Goal: Obtain resource: Obtain resource

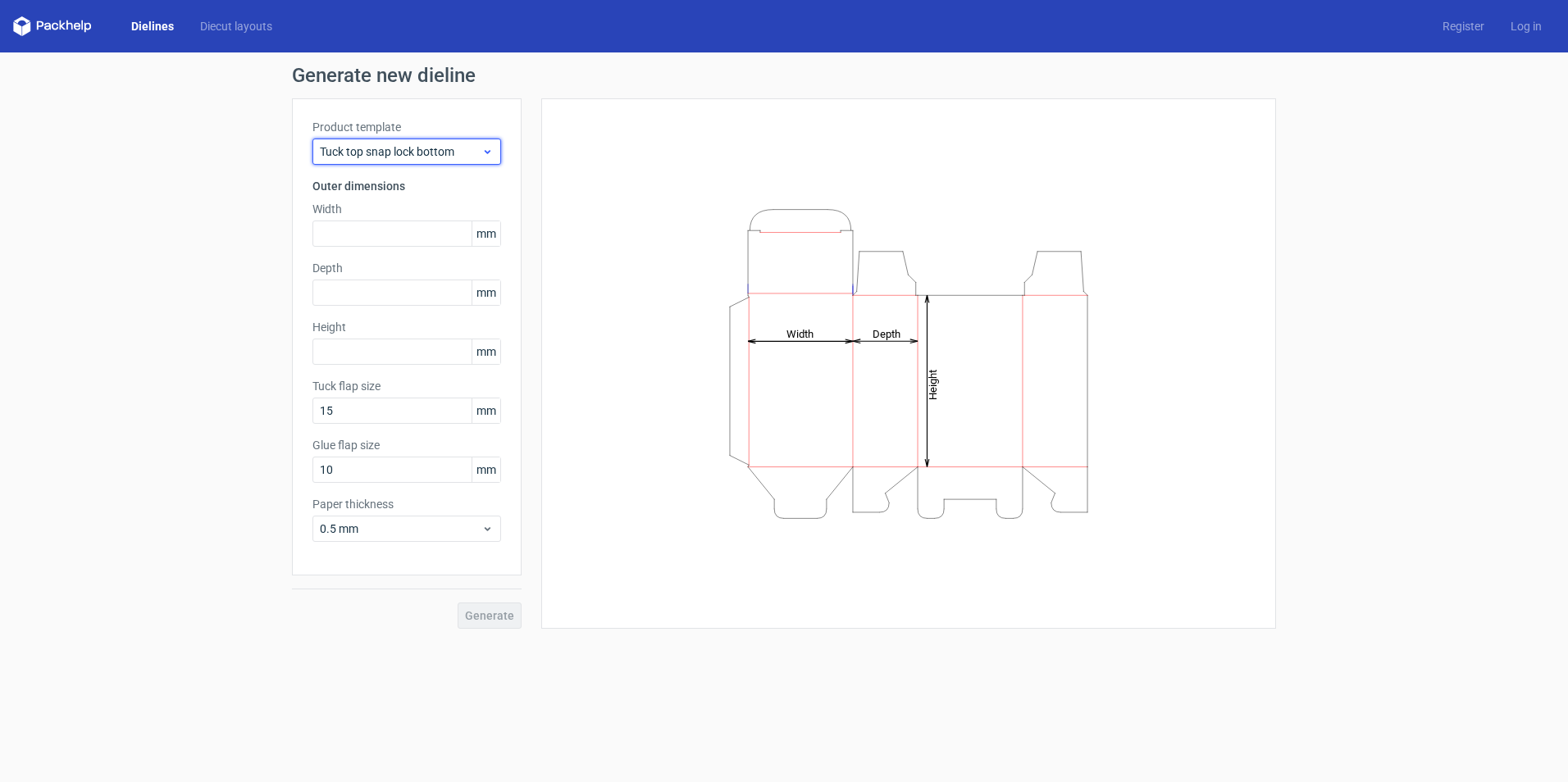
click at [416, 152] on span "Tuck top snap lock bottom" at bounding box center [400, 151] width 162 height 16
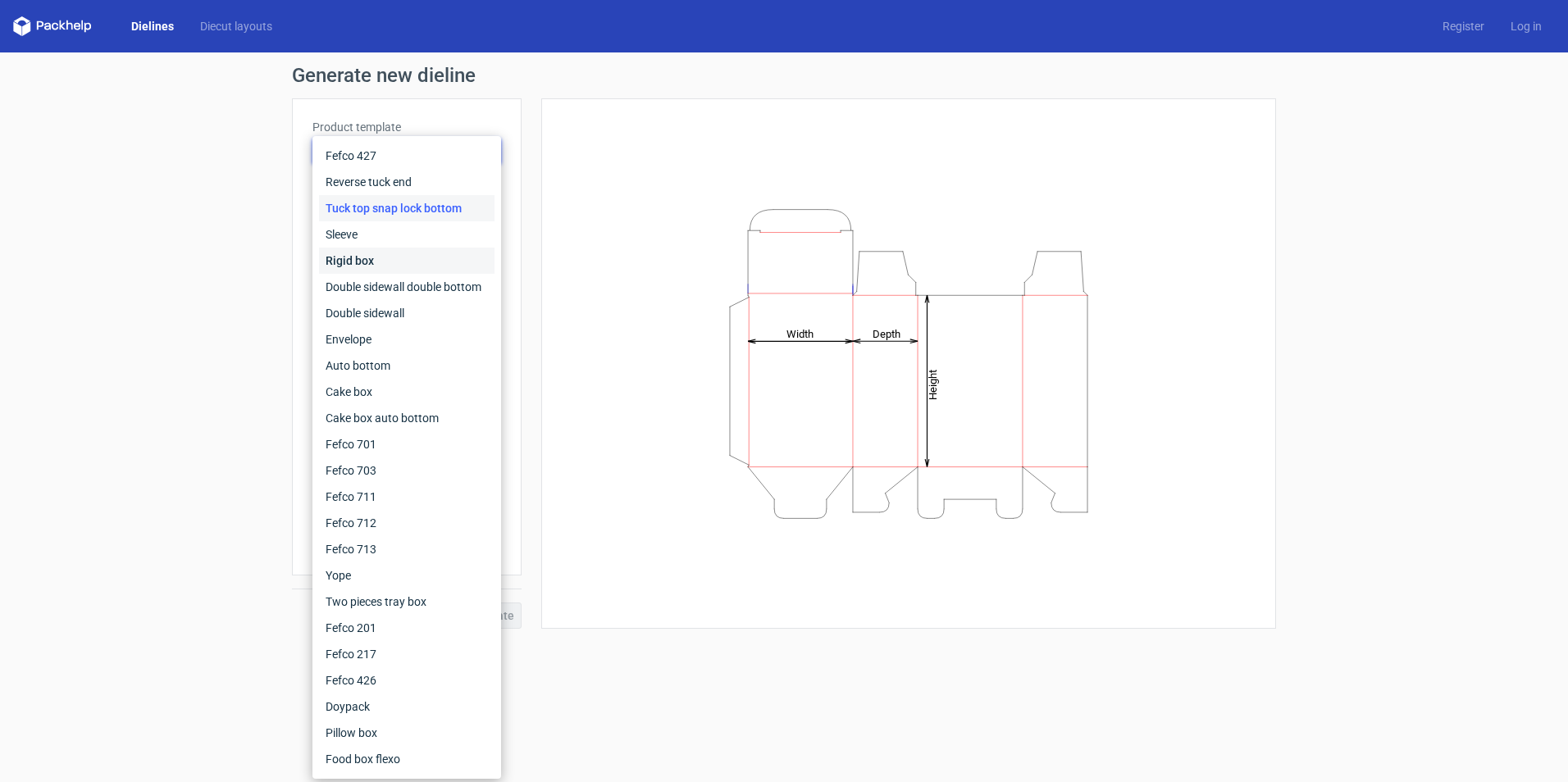
click at [386, 259] on div "Rigid box" at bounding box center [406, 260] width 176 height 27
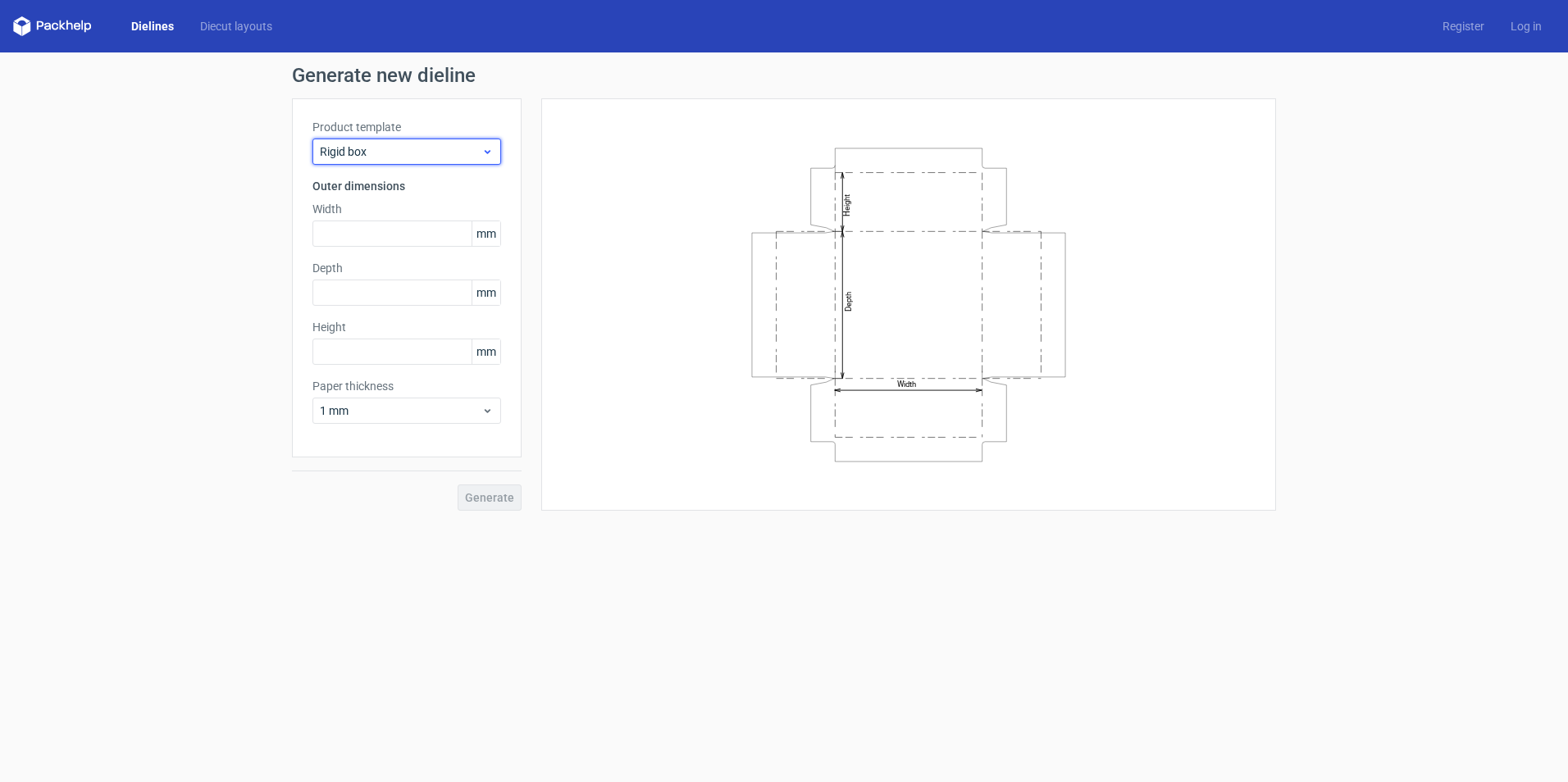
click at [392, 140] on div "Rigid box" at bounding box center [407, 152] width 189 height 27
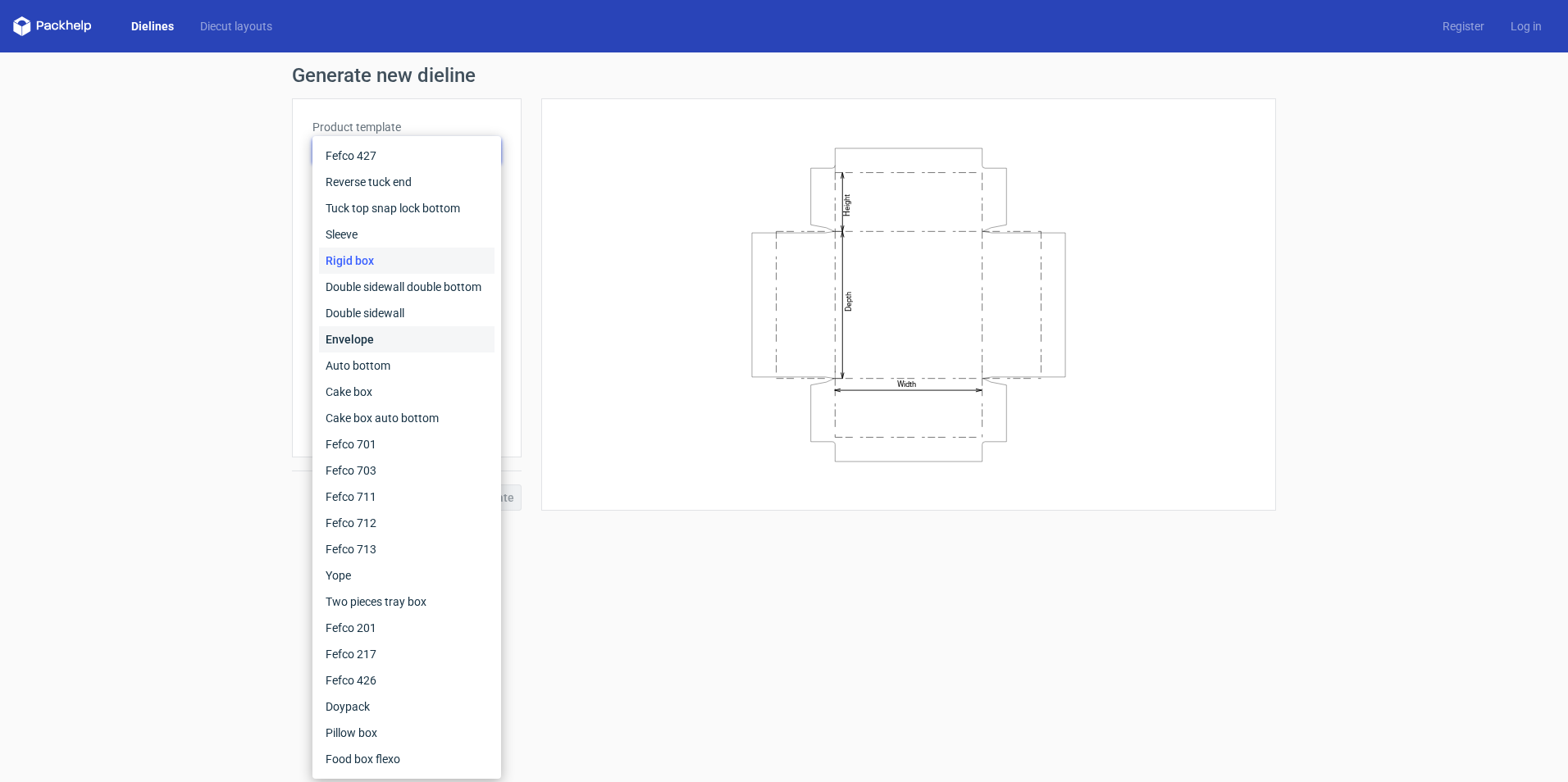
click at [429, 337] on div "Envelope" at bounding box center [406, 339] width 176 height 27
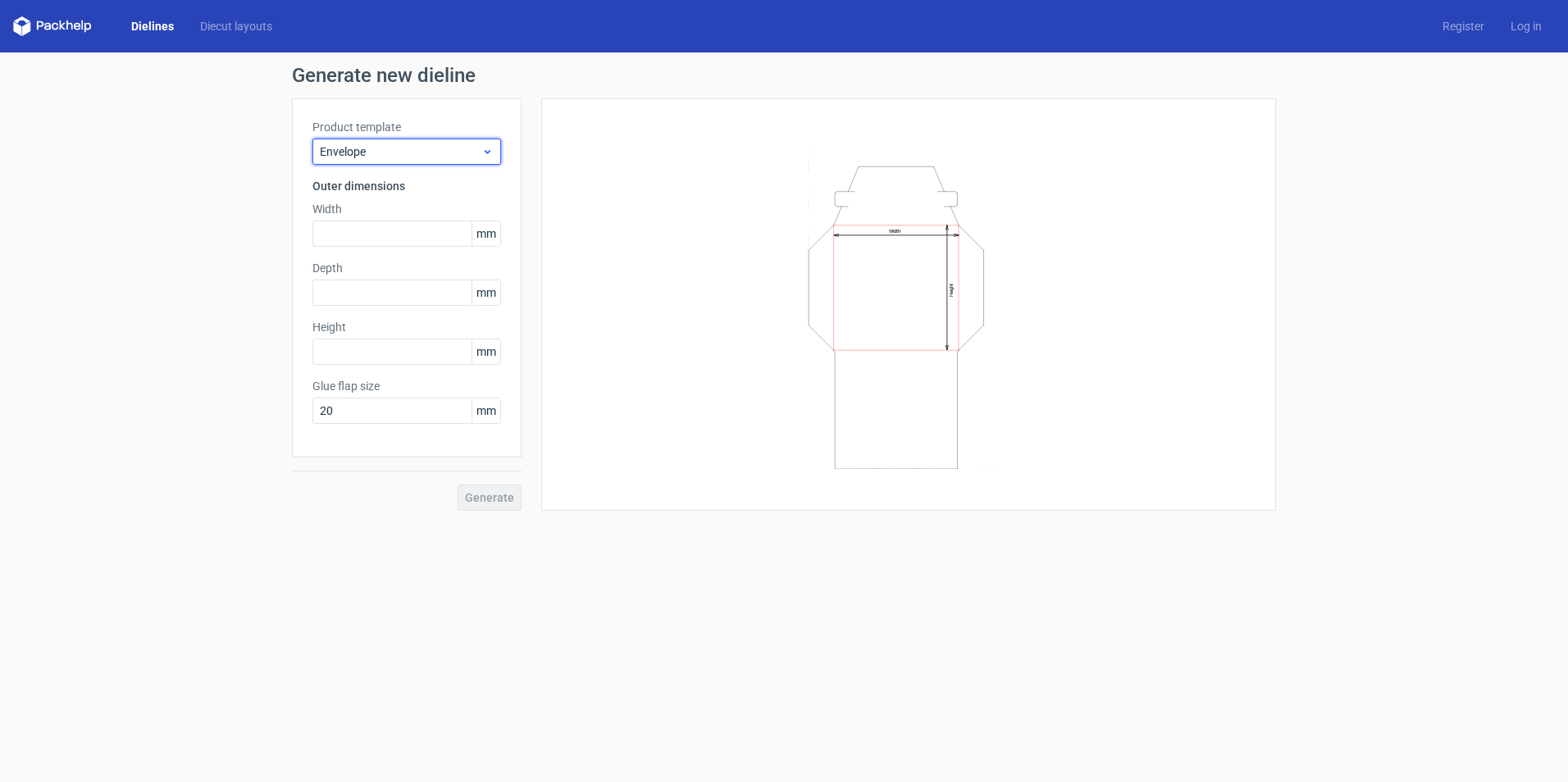
click at [432, 149] on span "Envelope" at bounding box center [400, 151] width 162 height 16
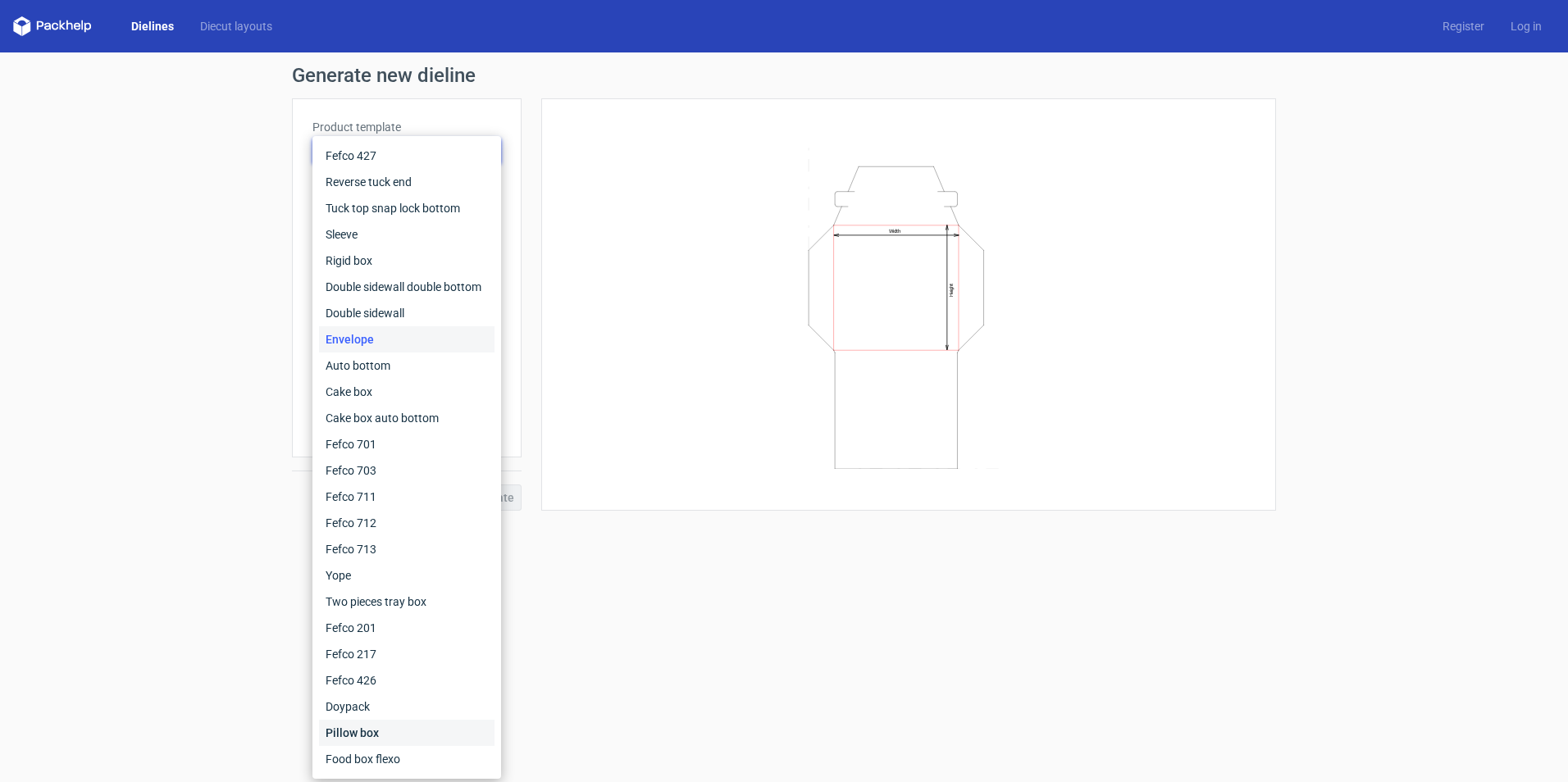
click at [372, 731] on div "Pillow box" at bounding box center [406, 732] width 176 height 27
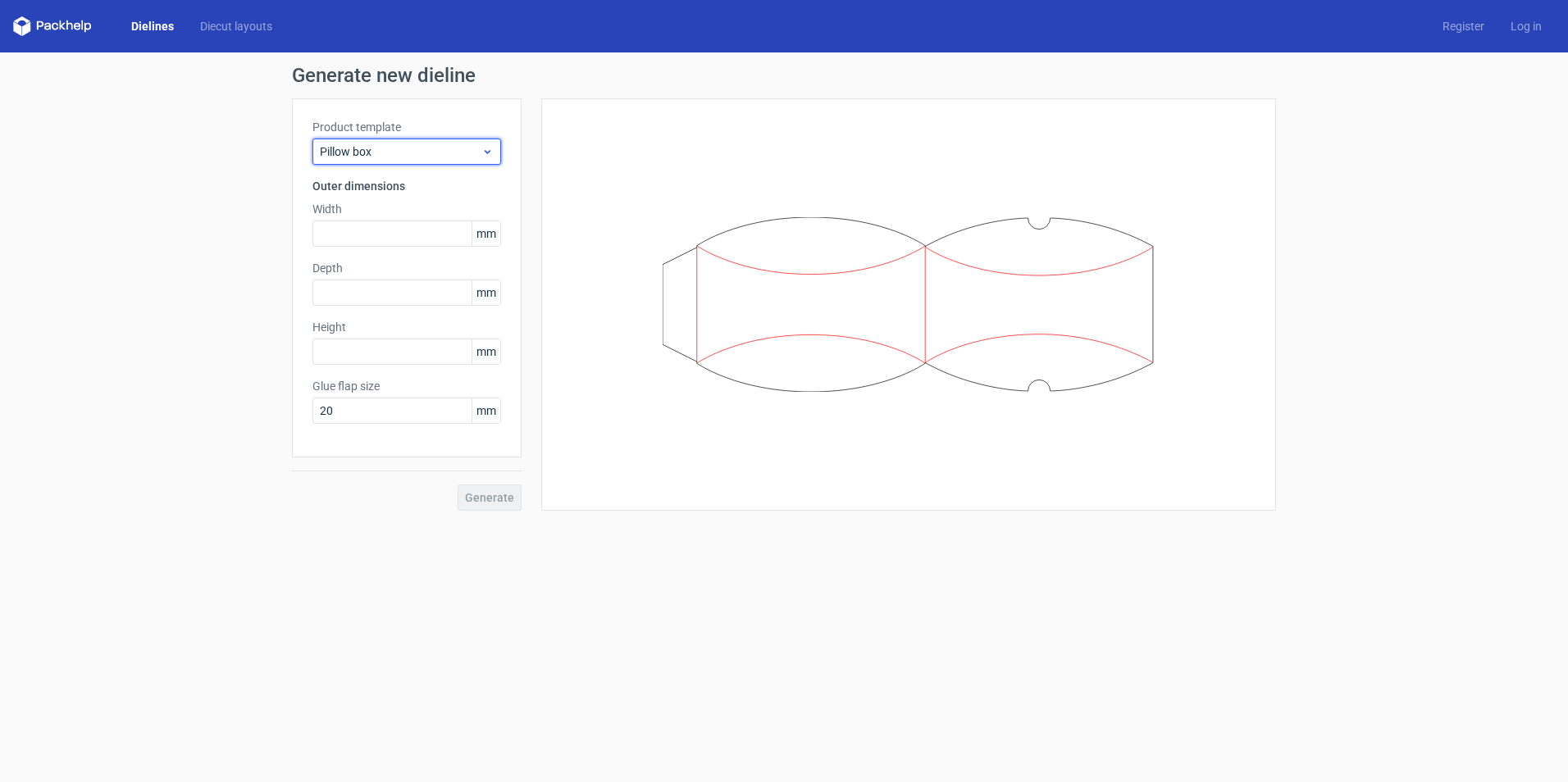
click at [386, 159] on span "Pillow box" at bounding box center [400, 151] width 162 height 16
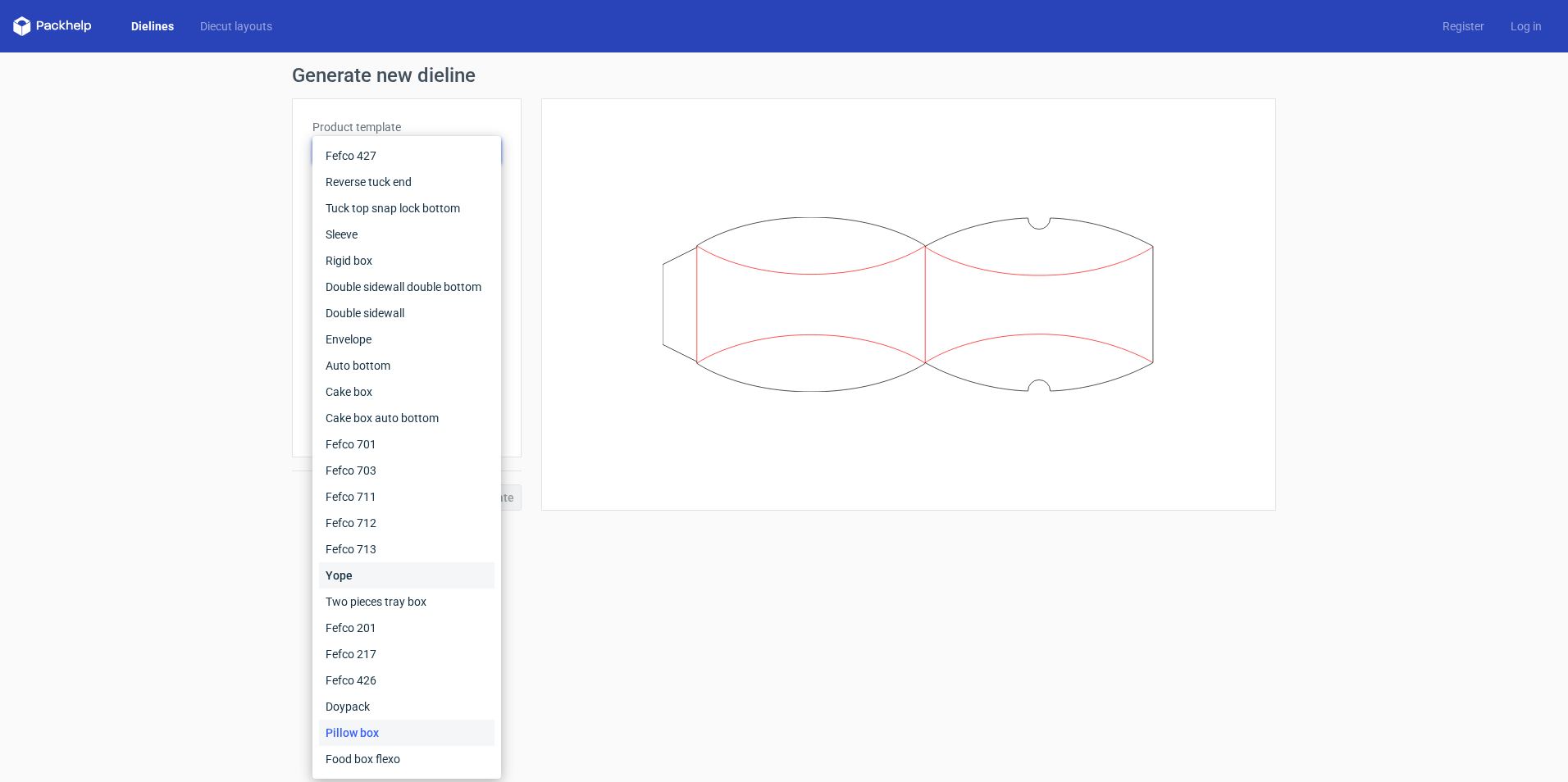
click at [366, 565] on div "Yope" at bounding box center [406, 576] width 176 height 27
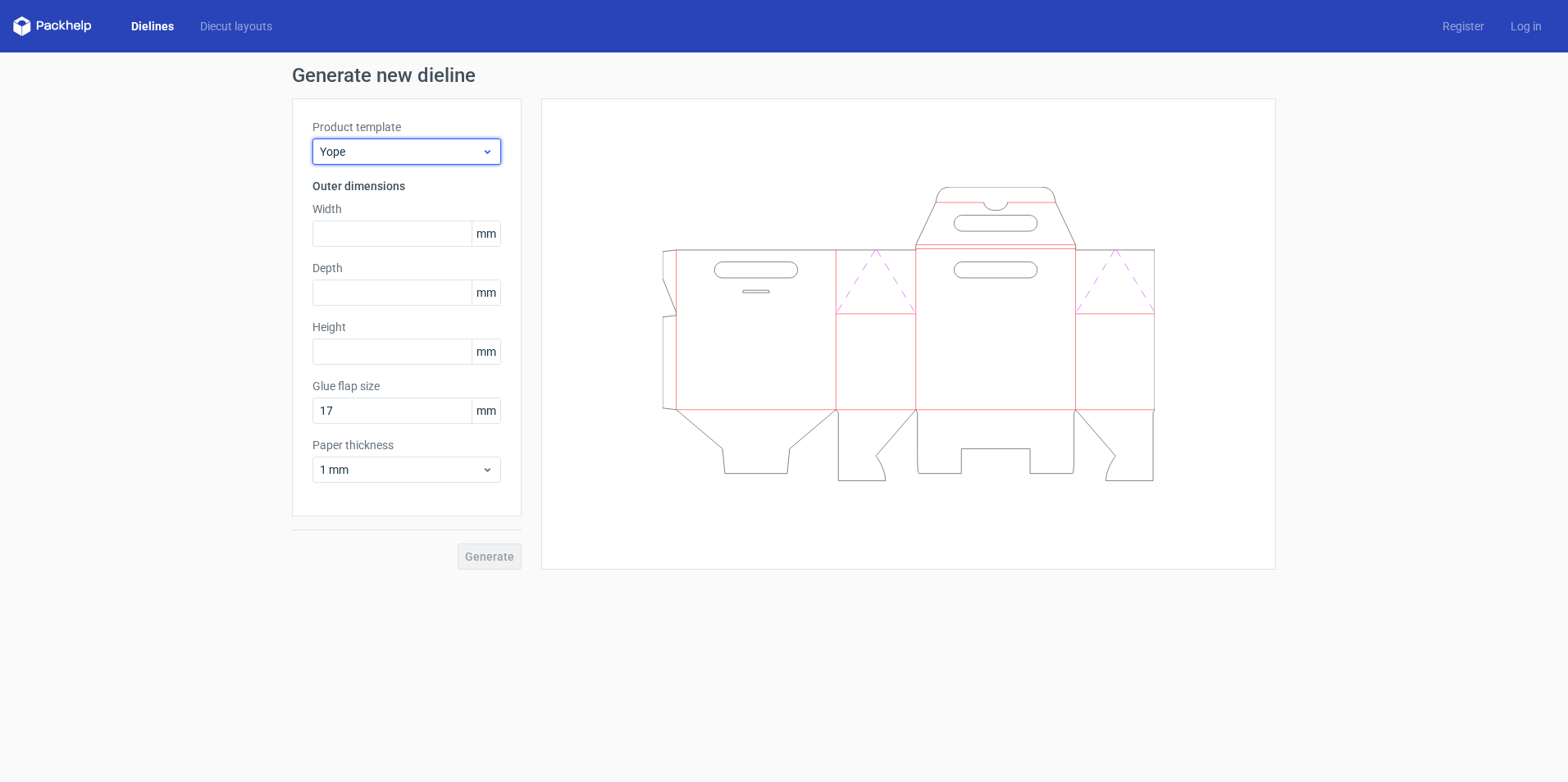
click at [374, 147] on span "Yope" at bounding box center [400, 151] width 162 height 16
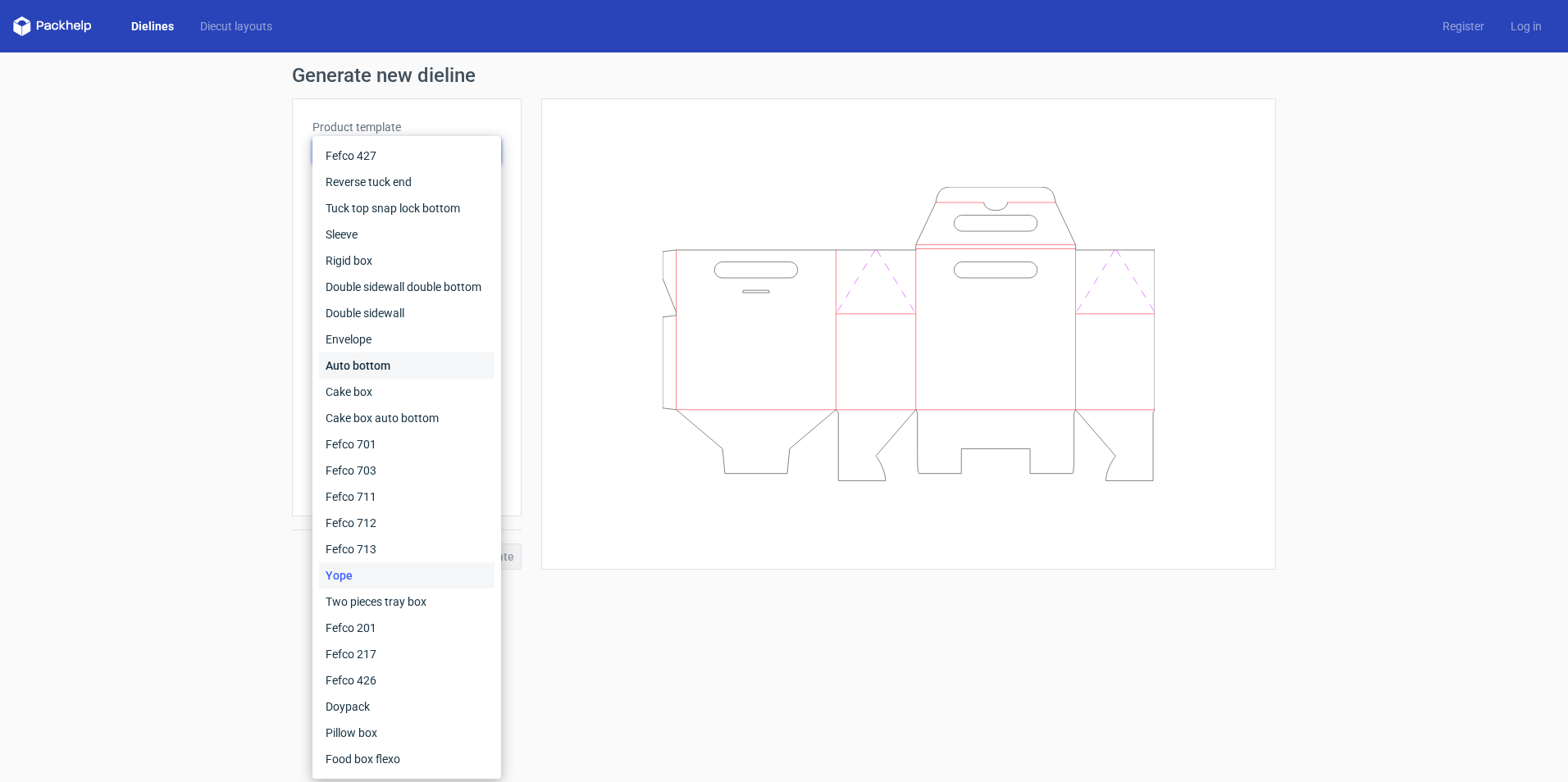
click at [389, 361] on div "Auto bottom" at bounding box center [406, 366] width 176 height 27
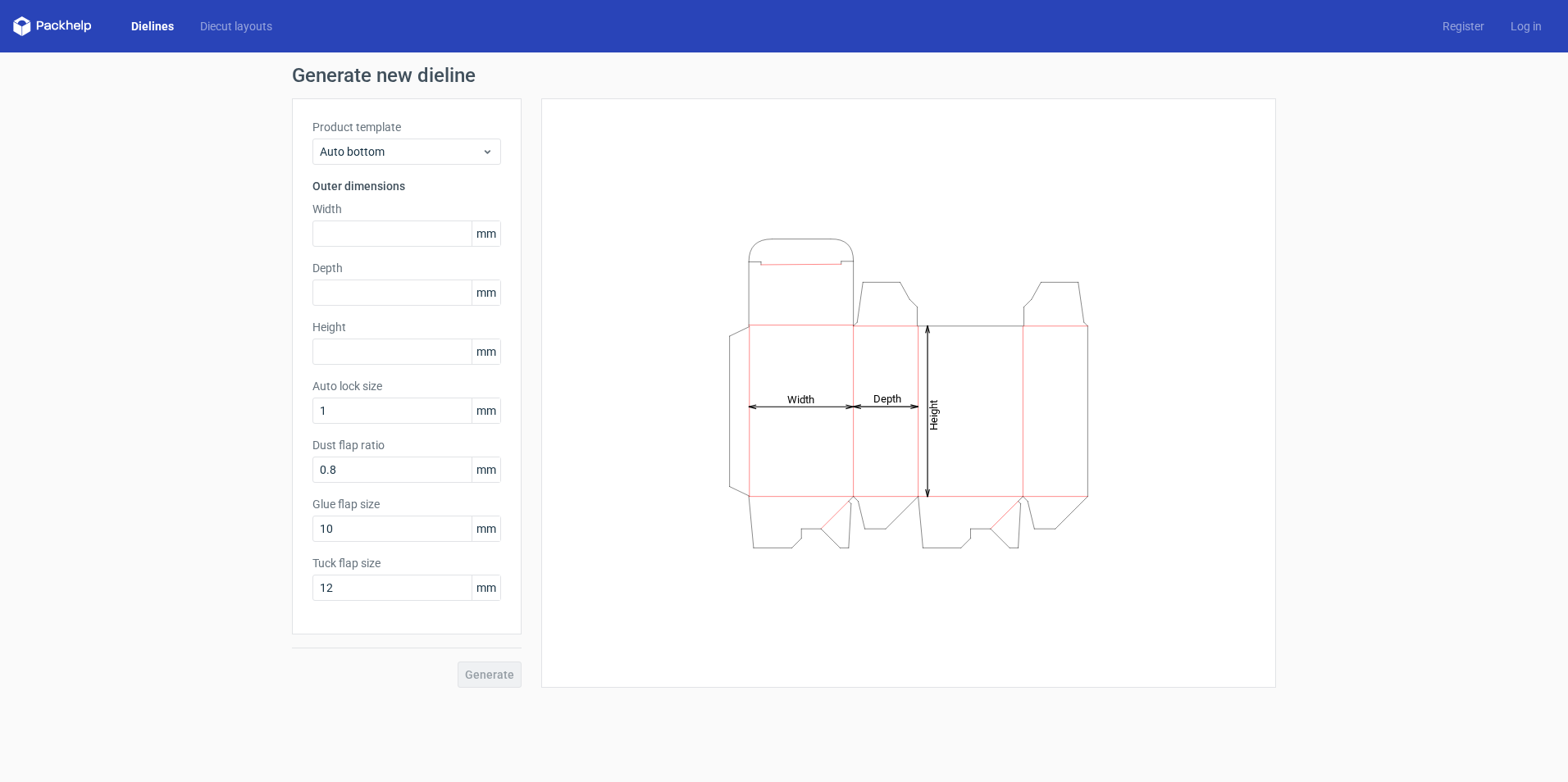
click at [390, 138] on div "Product template Auto bottom" at bounding box center [407, 142] width 189 height 46
click at [393, 145] on span "Auto bottom" at bounding box center [400, 151] width 162 height 16
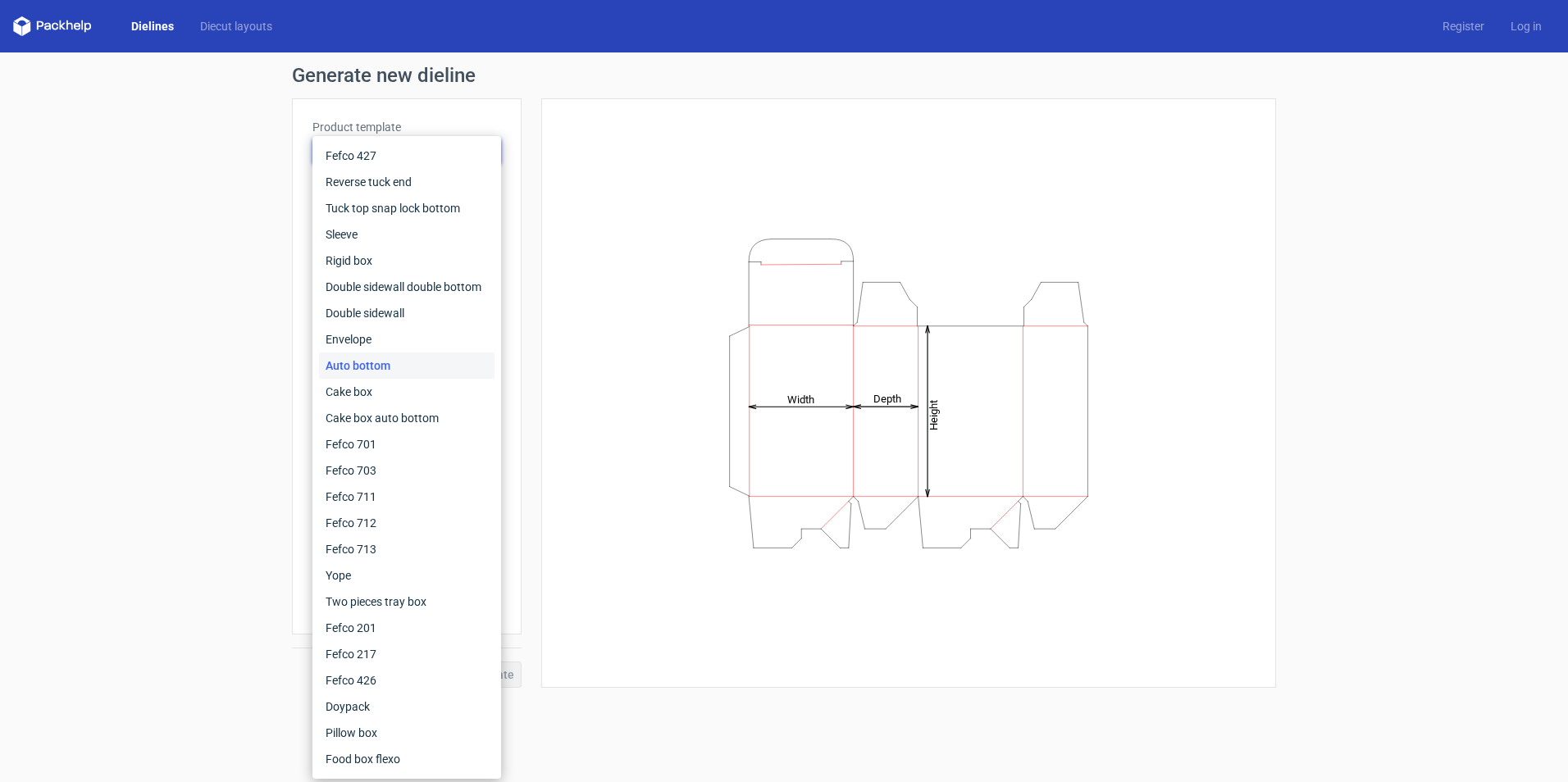
click at [565, 274] on div "Height Depth Width" at bounding box center [909, 393] width 694 height 548
